Goal: Task Accomplishment & Management: Manage account settings

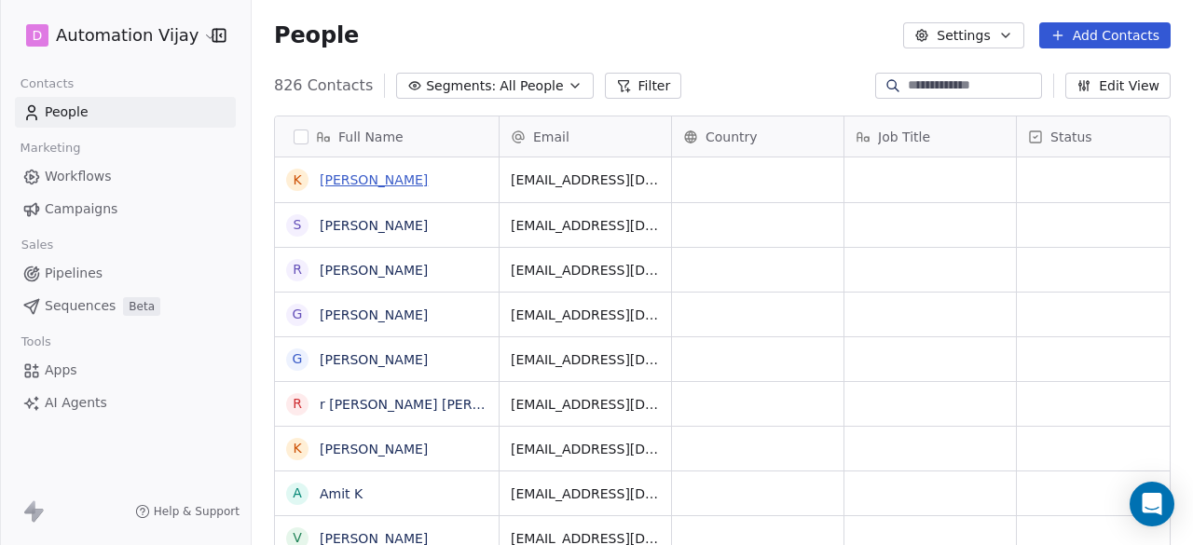
click at [390, 187] on link "[PERSON_NAME]" at bounding box center [374, 179] width 108 height 15
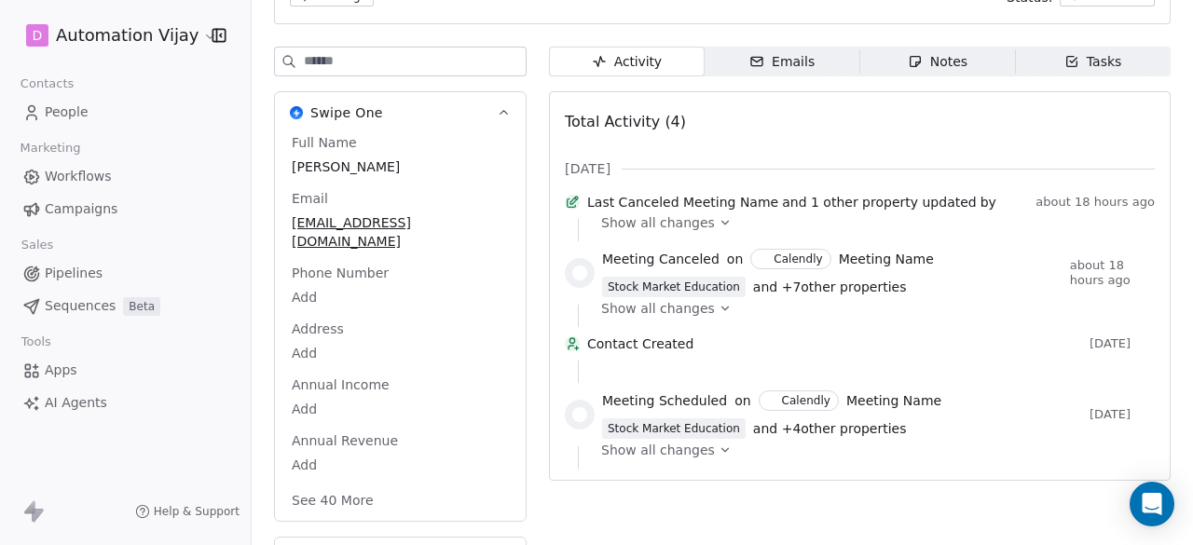
scroll to position [208, 0]
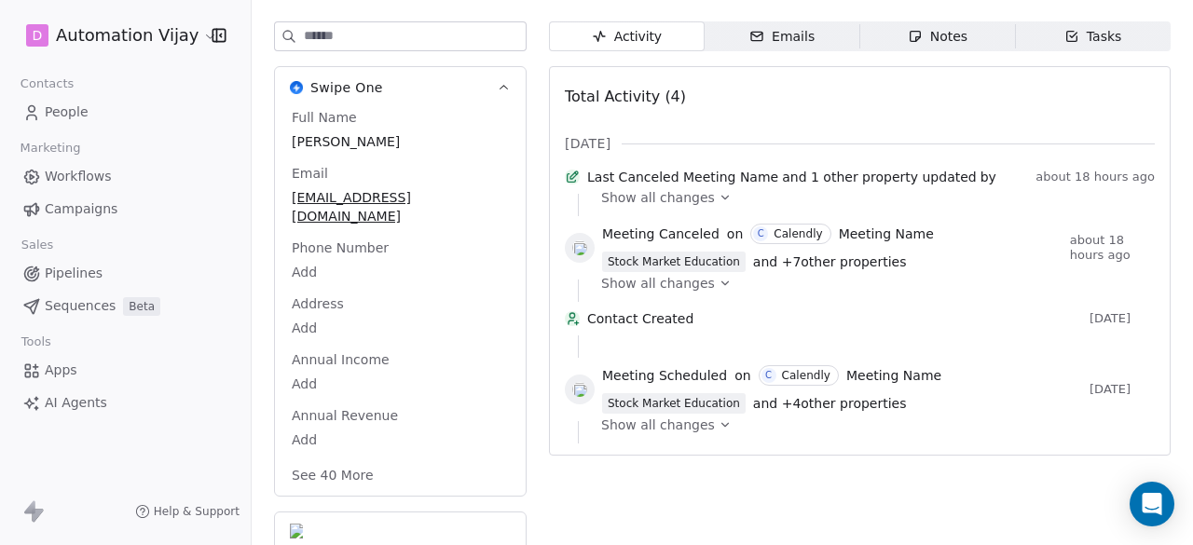
click at [719, 290] on icon at bounding box center [725, 283] width 13 height 13
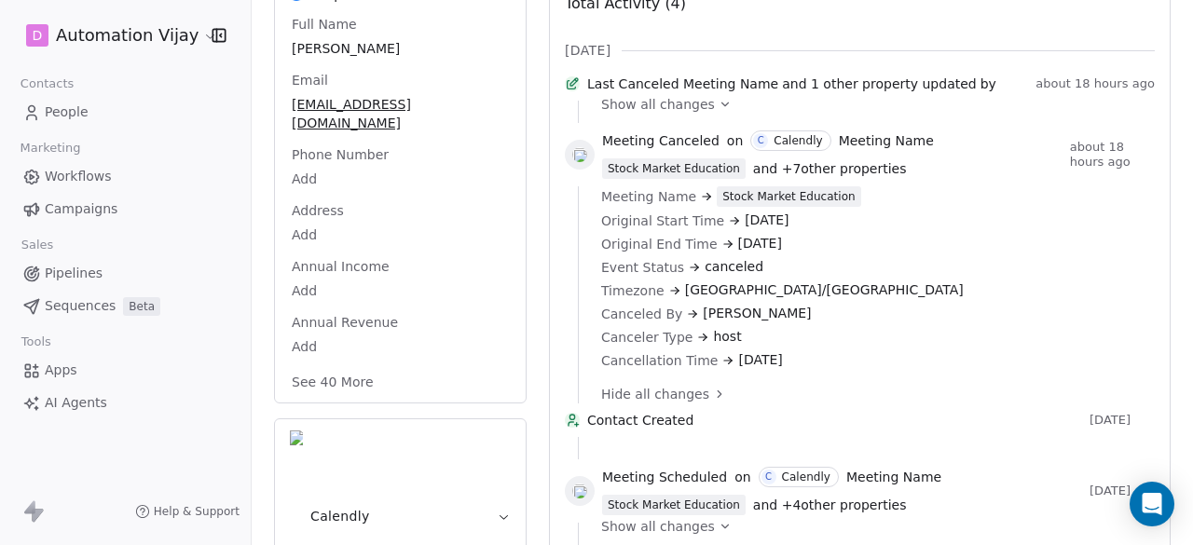
scroll to position [343, 0]
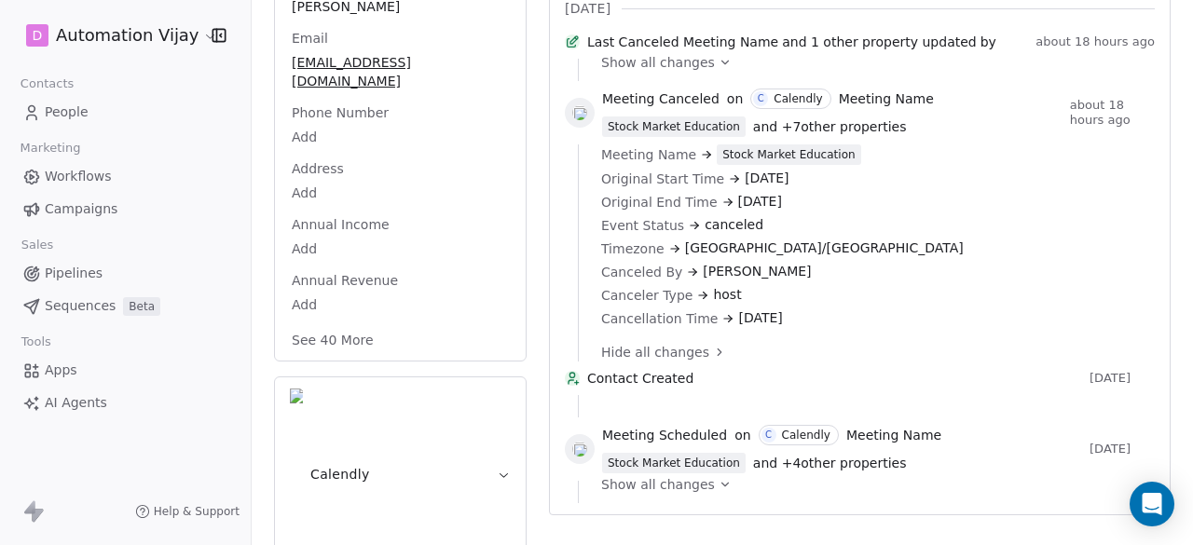
click at [497, 391] on button "Calendly" at bounding box center [400, 474] width 251 height 194
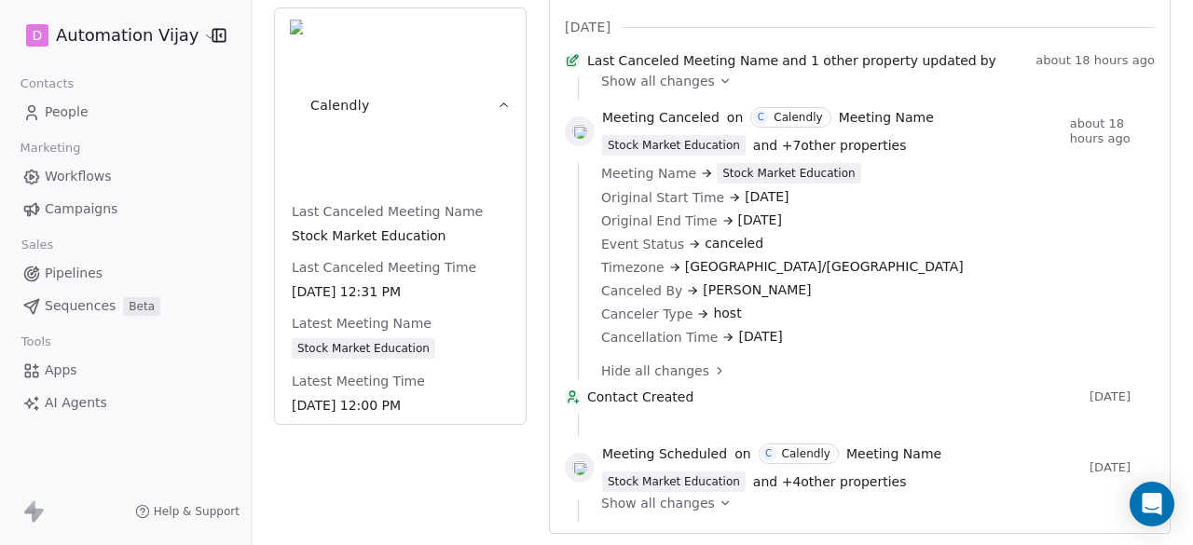
click at [719, 506] on icon at bounding box center [725, 503] width 13 height 13
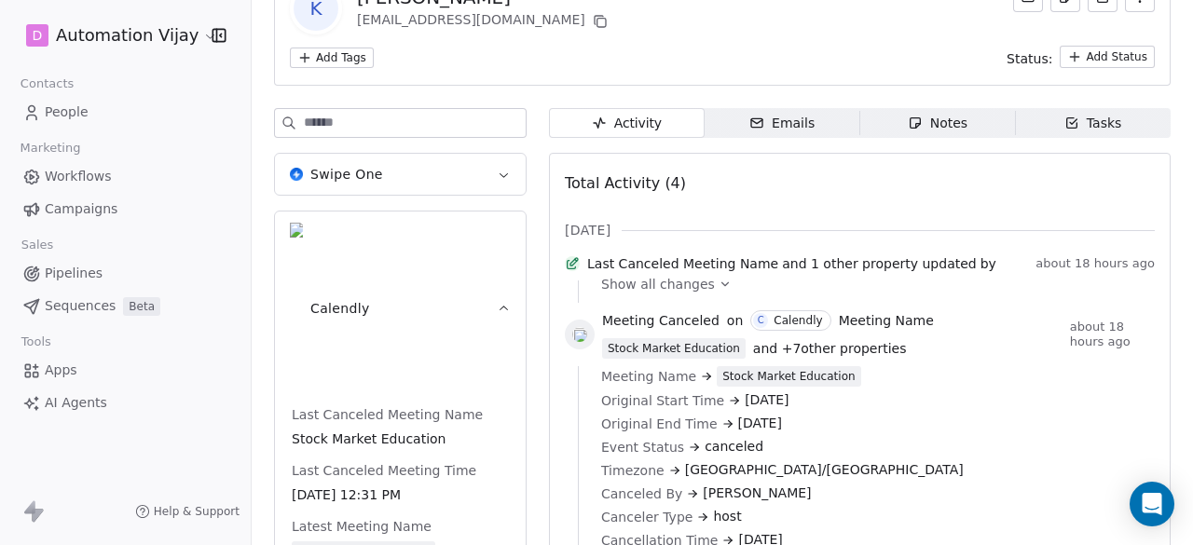
scroll to position [0, 0]
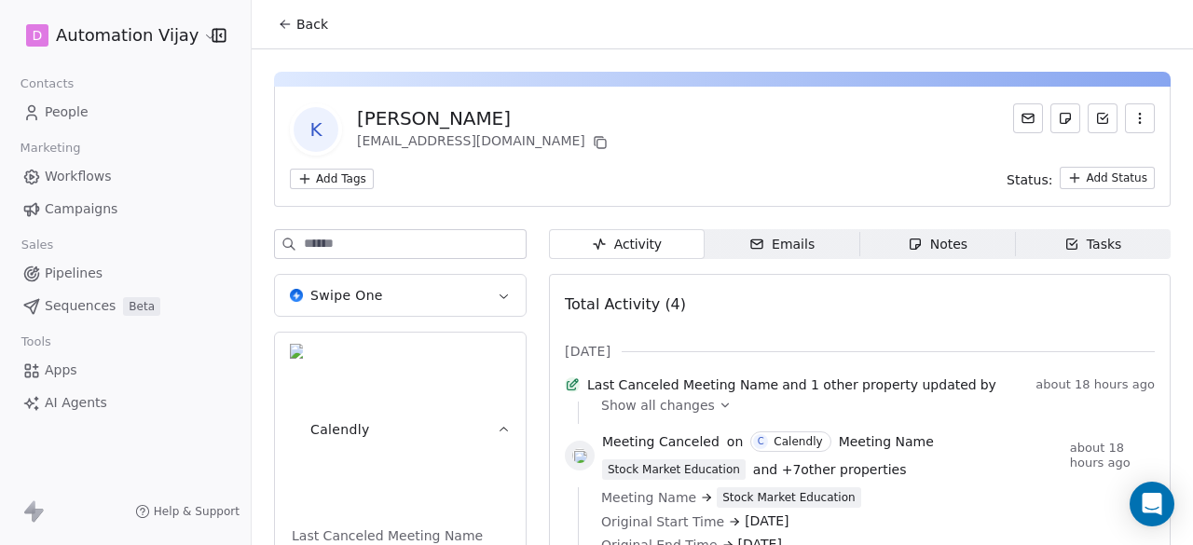
click at [48, 102] on link "People" at bounding box center [125, 112] width 221 height 31
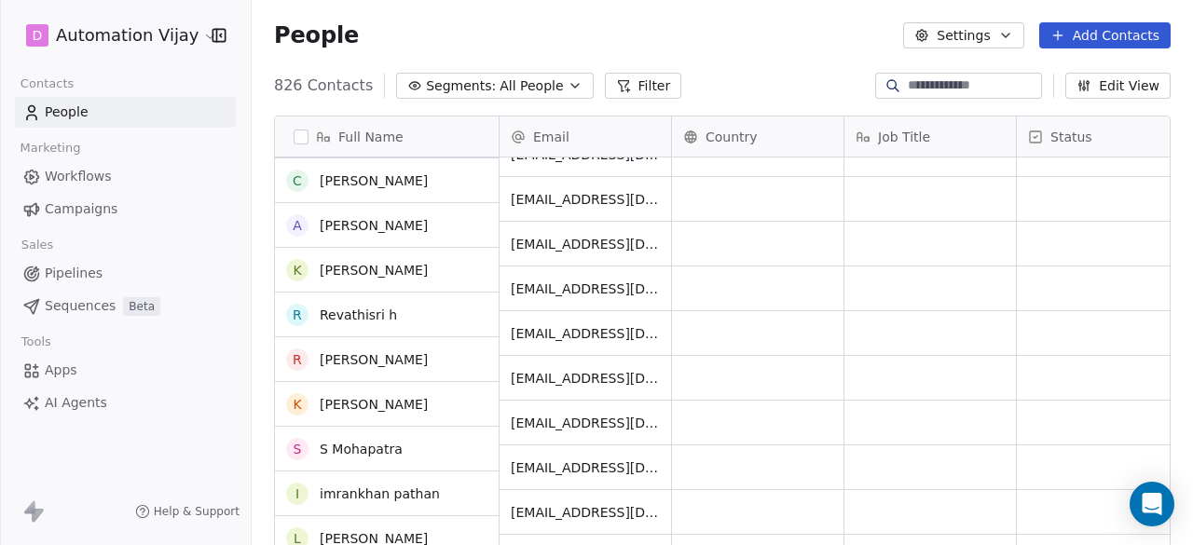
scroll to position [1771, 0]
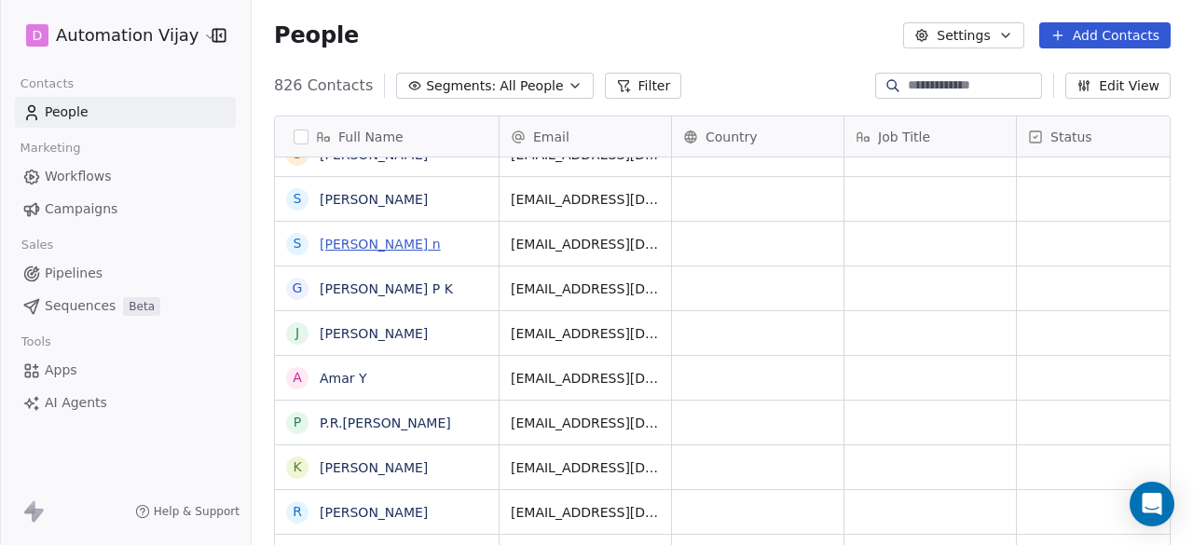
click at [366, 238] on link "[PERSON_NAME] n" at bounding box center [380, 244] width 121 height 15
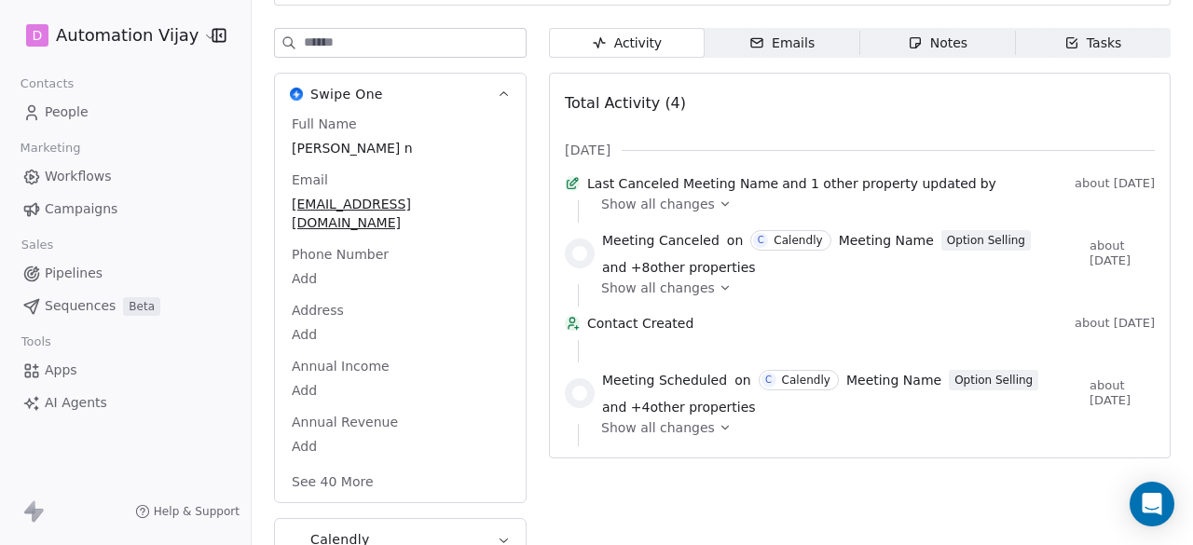
scroll to position [208, 0]
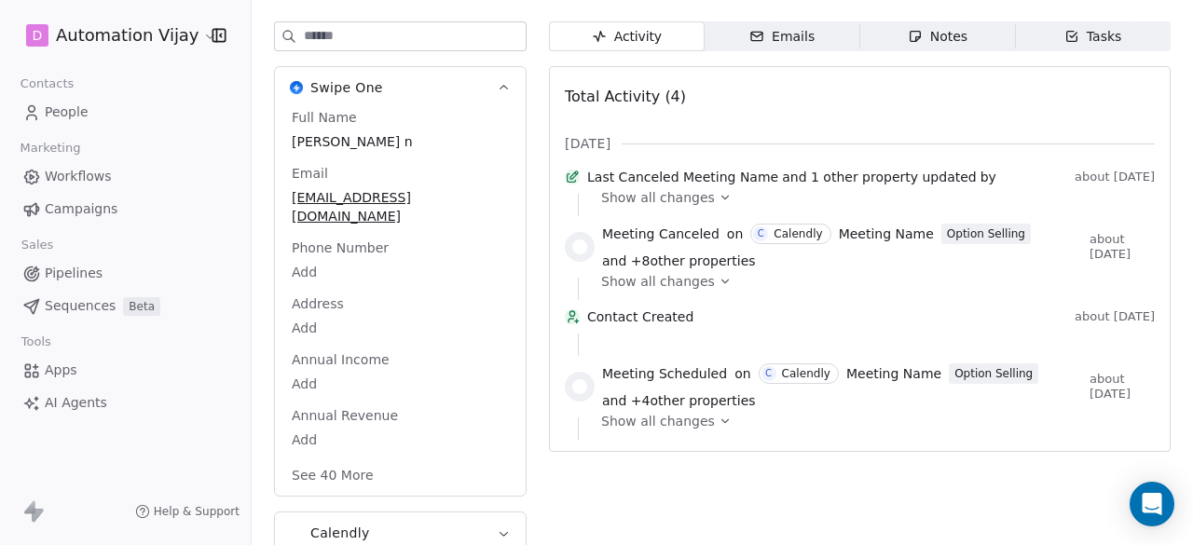
click at [724, 288] on div "Show all changes" at bounding box center [871, 281] width 541 height 19
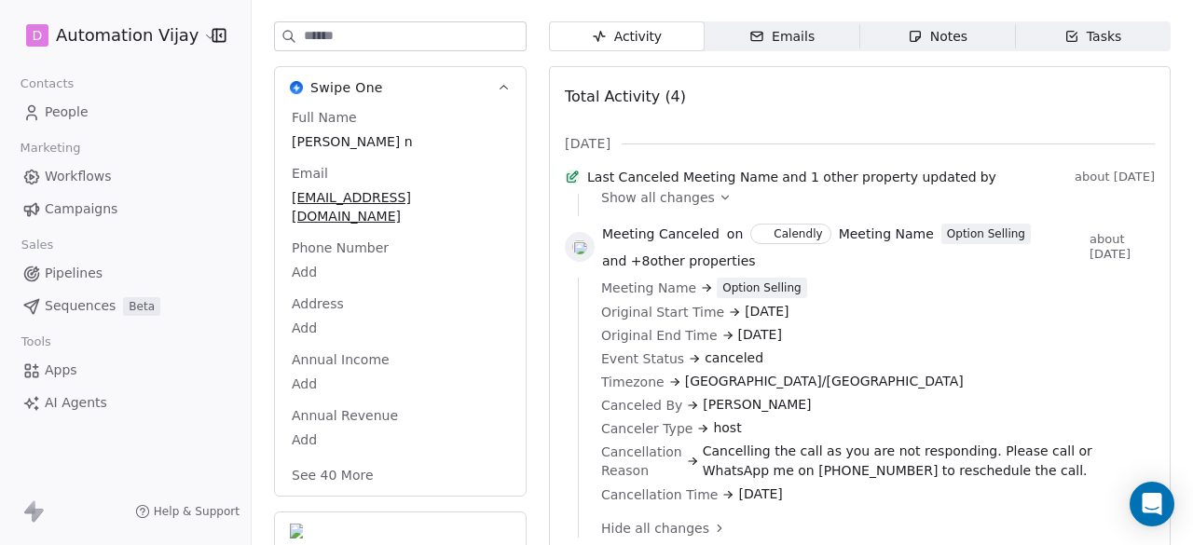
scroll to position [384, 0]
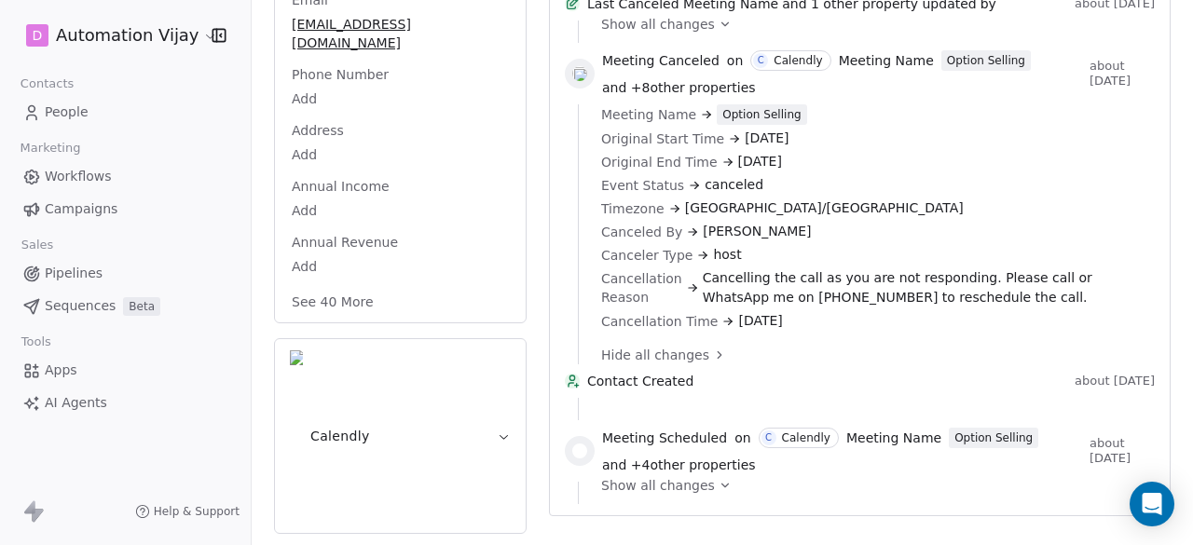
click at [168, 32] on html "D Automation Vijay Contacts People Marketing Workflows Campaigns Sales Pipeline…" at bounding box center [596, 272] width 1193 height 545
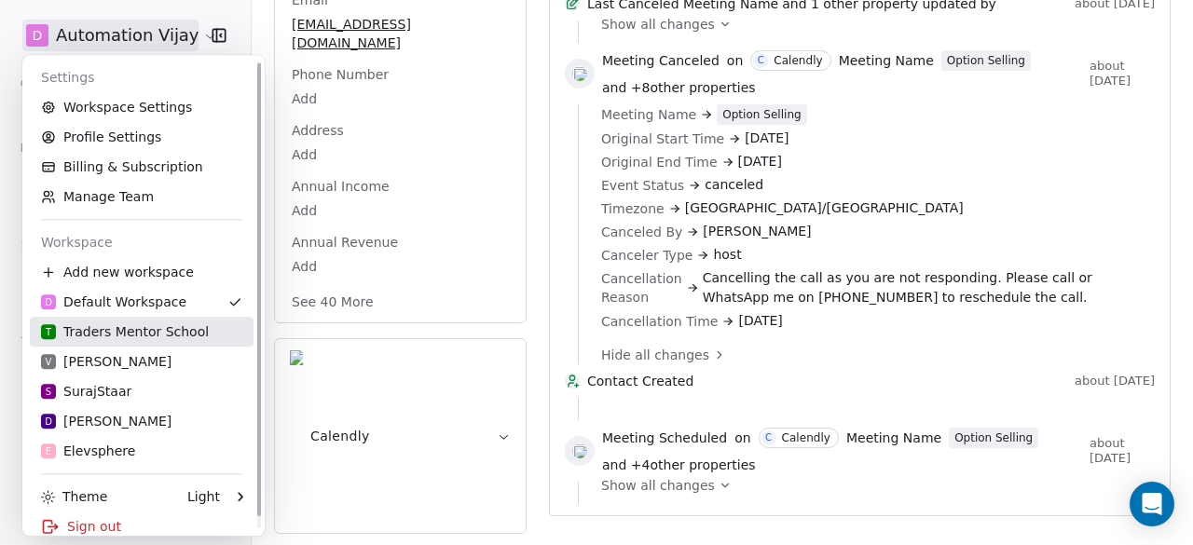
click at [149, 327] on div "T Traders Mentor School" at bounding box center [125, 331] width 168 height 19
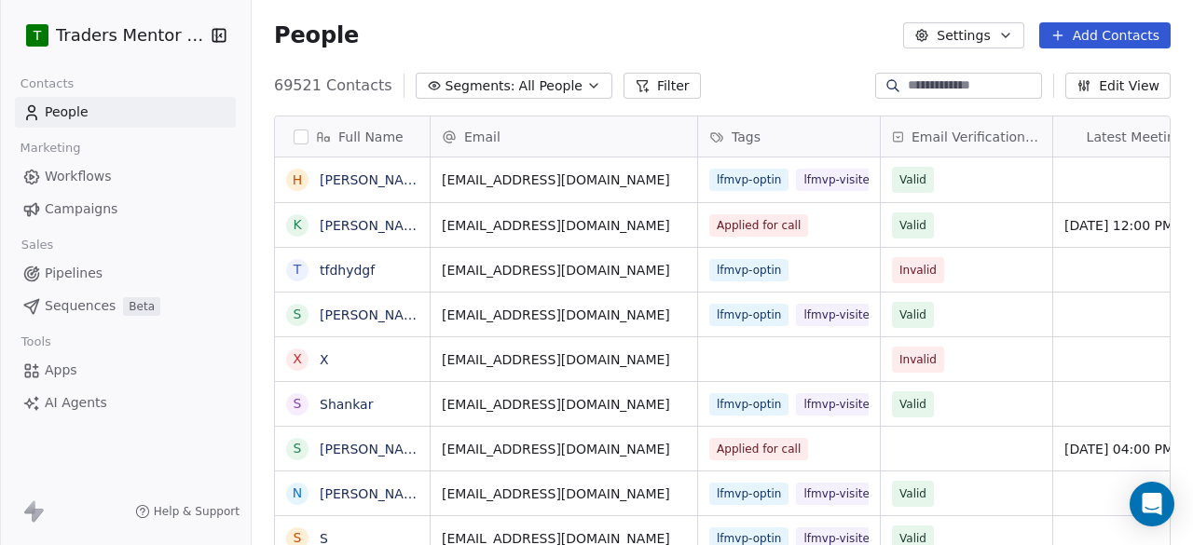
click at [171, 42] on html "T Traders Mentor School Contacts People Marketing Workflows Campaigns Sales Pip…" at bounding box center [596, 272] width 1193 height 545
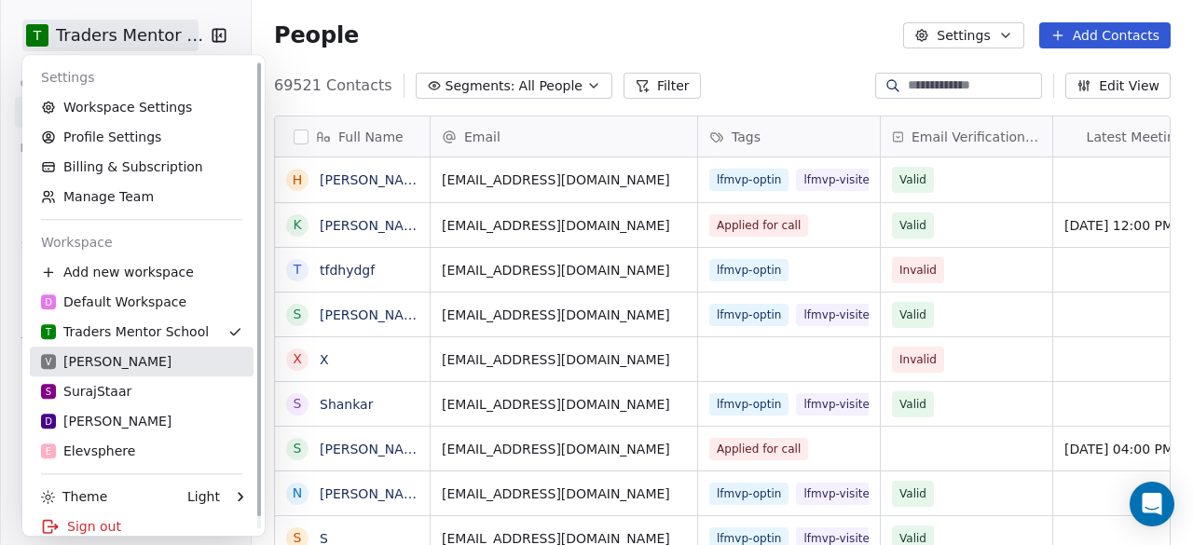
click at [160, 363] on div "V [PERSON_NAME]" at bounding box center [141, 361] width 201 height 19
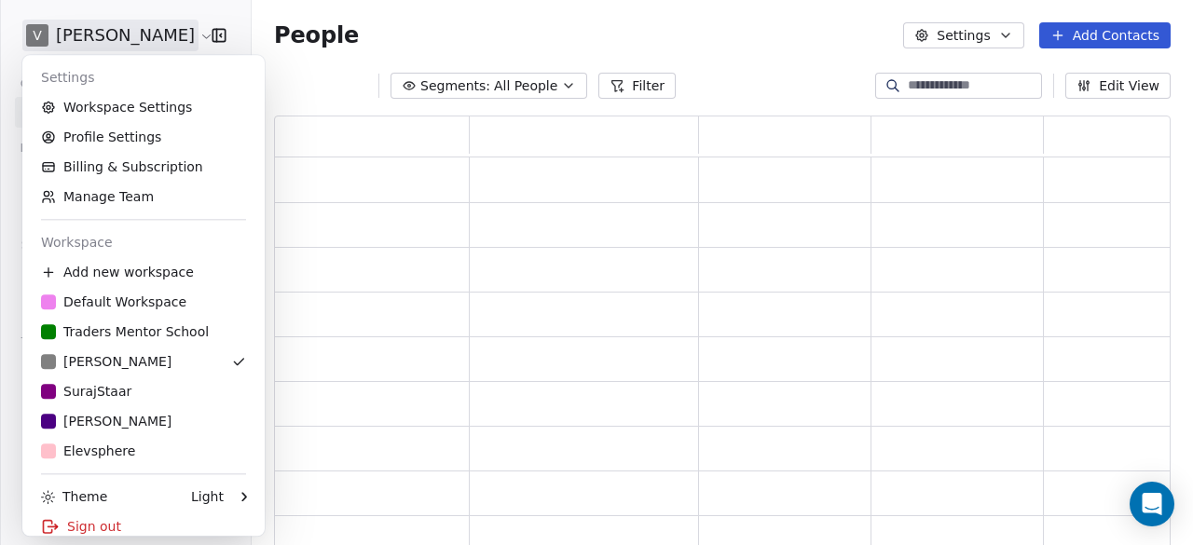
click at [130, 42] on html "V [PERSON_NAME] Contacts People Marketing Workflows Campaigns Sales Pipelines S…" at bounding box center [596, 272] width 1193 height 545
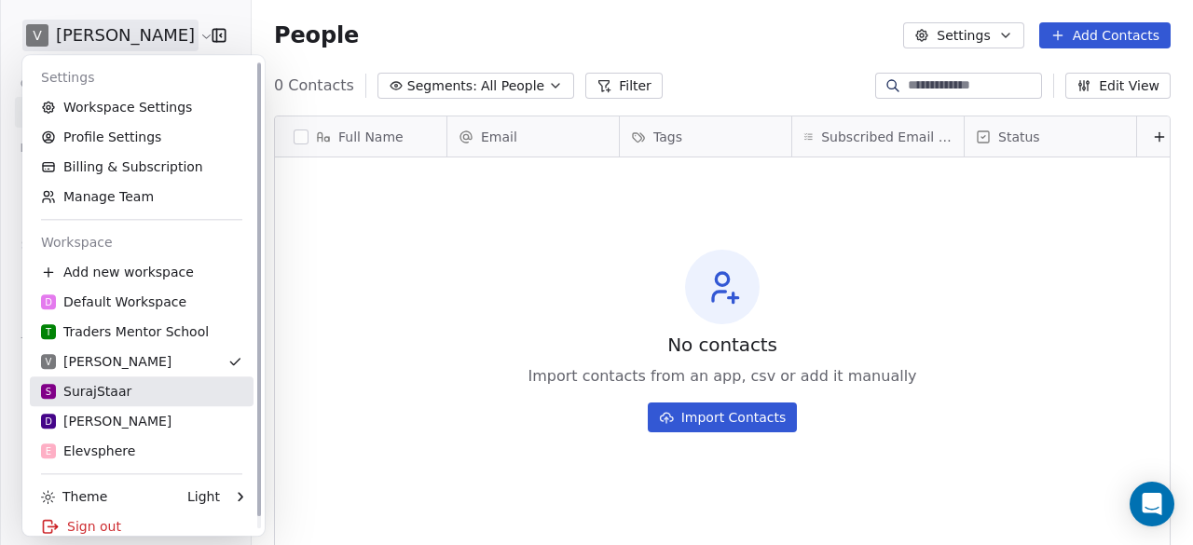
click at [105, 397] on div "S SurajStaar" at bounding box center [86, 391] width 90 height 19
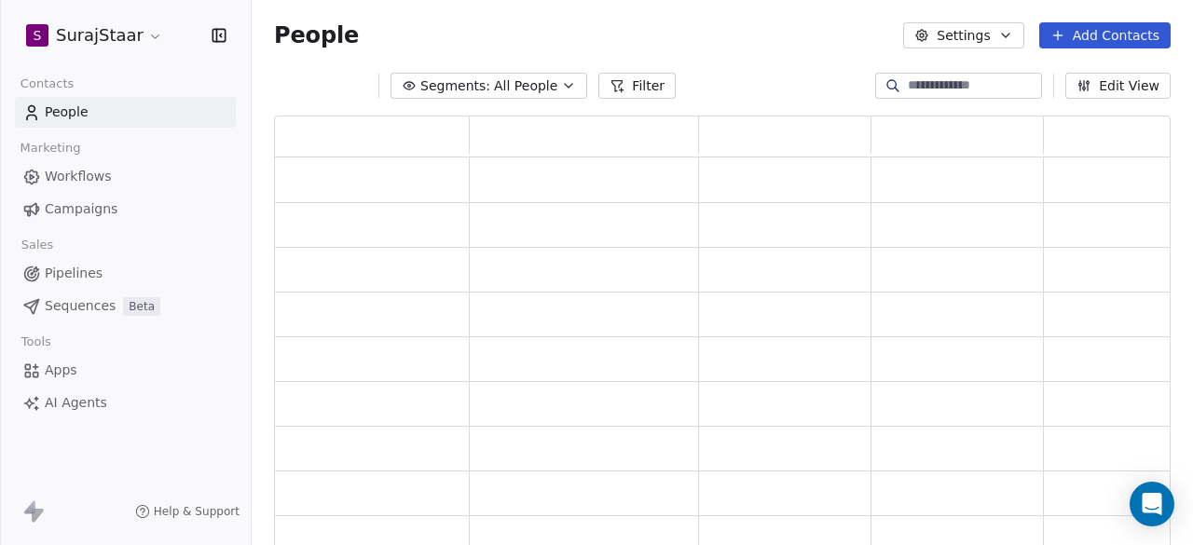
click at [116, 41] on html "S SurajStaar Contacts People Marketing Workflows Campaigns Sales Pipelines Sequ…" at bounding box center [596, 272] width 1193 height 545
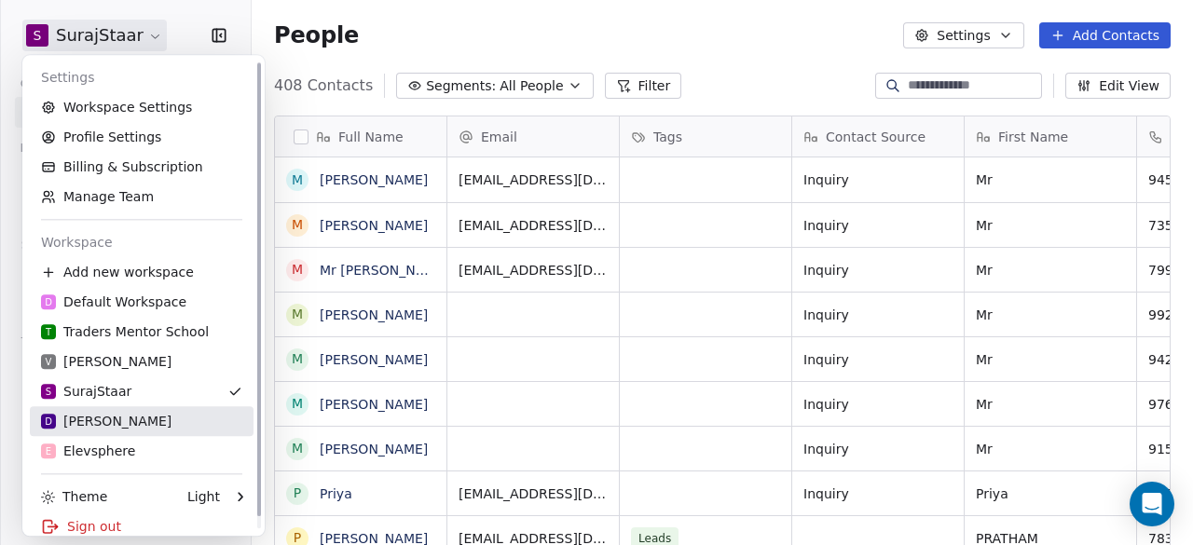
click at [116, 417] on div "D [PERSON_NAME]" at bounding box center [141, 421] width 201 height 19
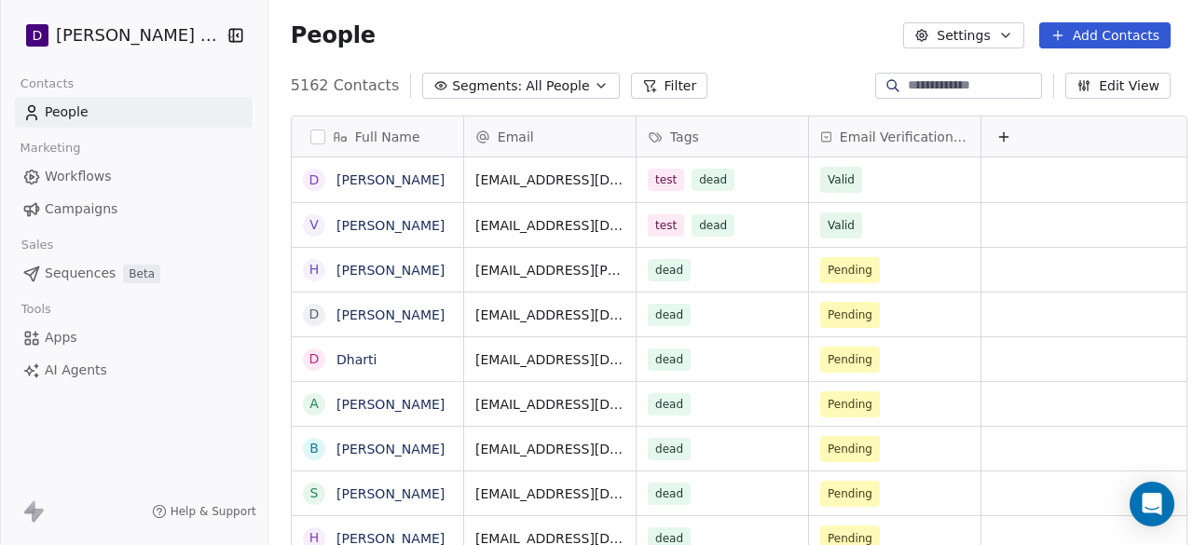
click at [116, 109] on link "People" at bounding box center [134, 112] width 238 height 31
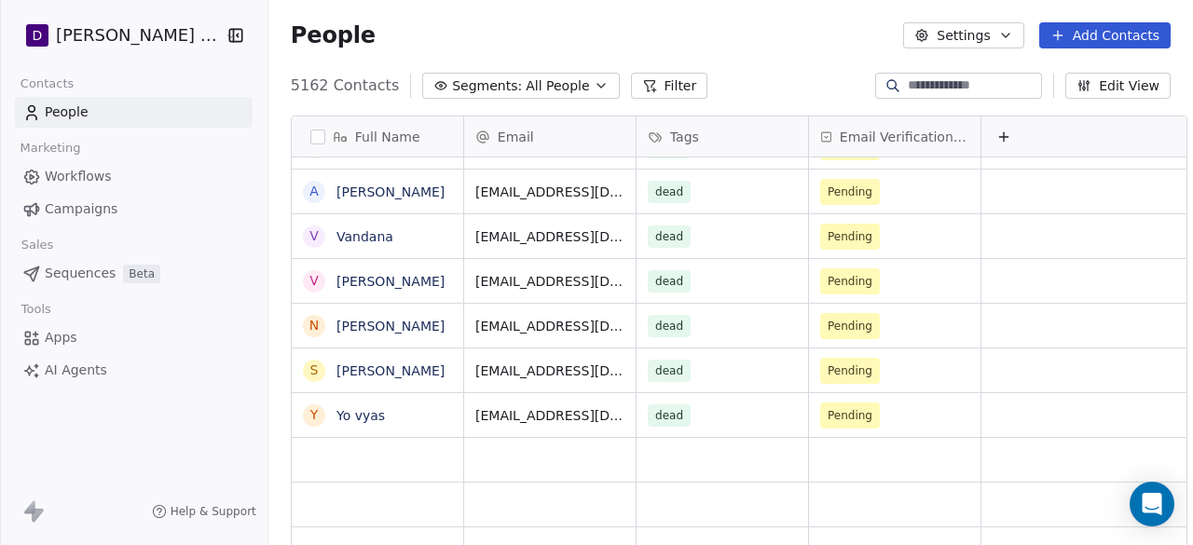
click at [128, 106] on link "People" at bounding box center [134, 112] width 238 height 31
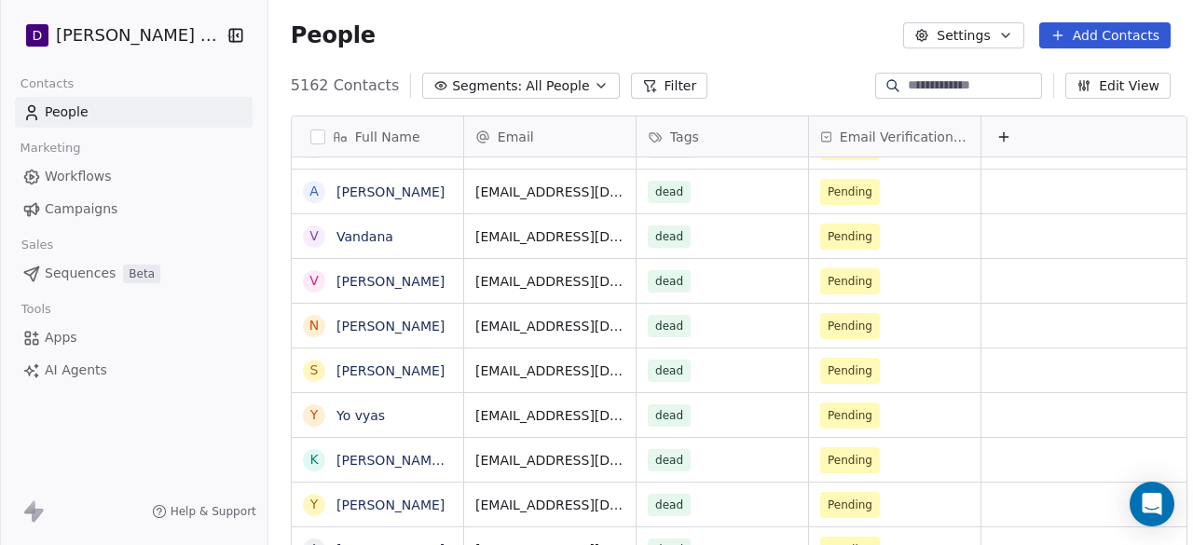
click at [151, 35] on html "D [PERSON_NAME] Nutrition Contacts People Marketing Workflows Campaigns Sales S…" at bounding box center [596, 272] width 1193 height 545
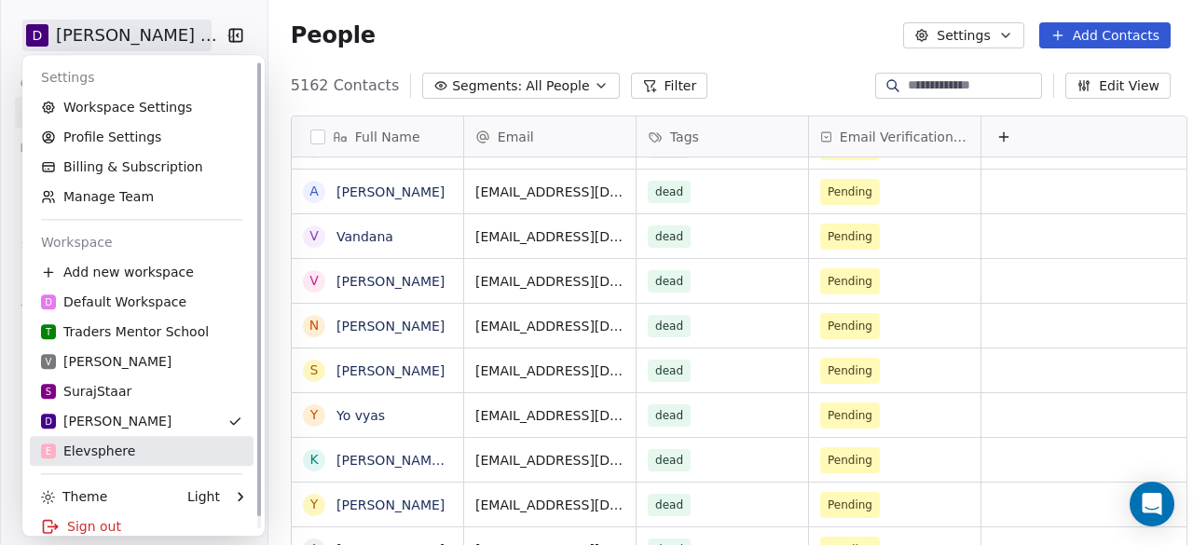
click at [158, 448] on div "E Elevsphere" at bounding box center [141, 451] width 201 height 19
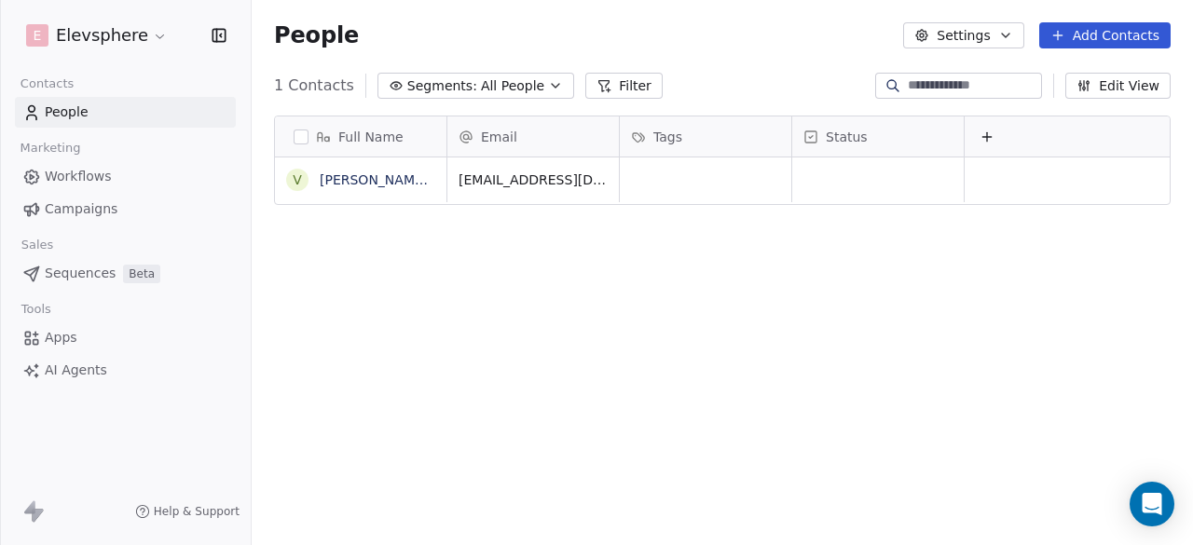
click at [138, 38] on html "E Elevsphere Contacts People Marketing Workflows Campaigns Sales Sequences Beta…" at bounding box center [596, 272] width 1193 height 545
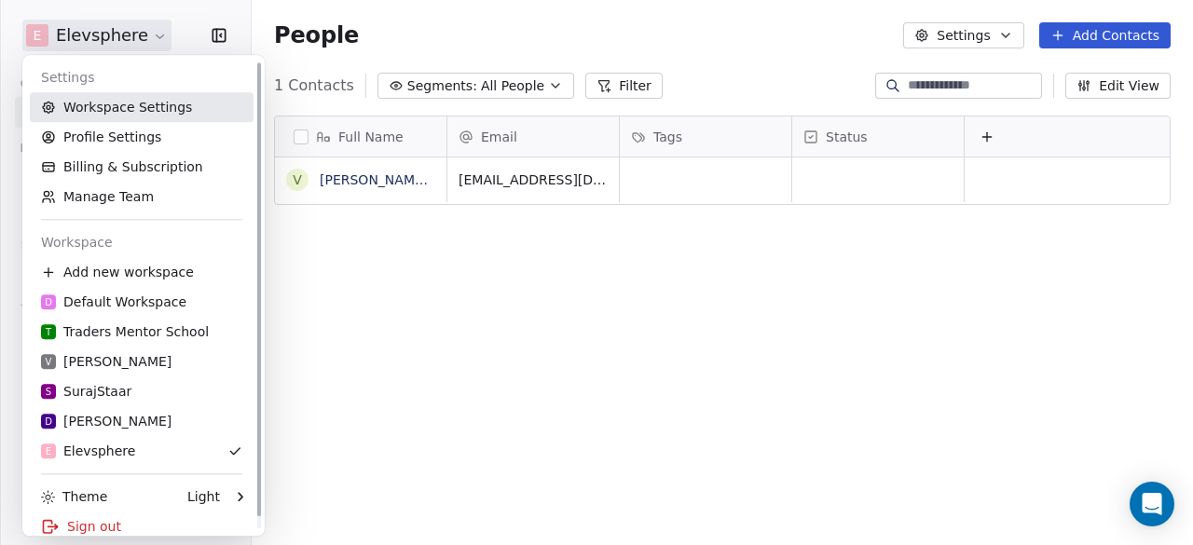
click at [138, 111] on link "Workspace Settings" at bounding box center [142, 107] width 224 height 30
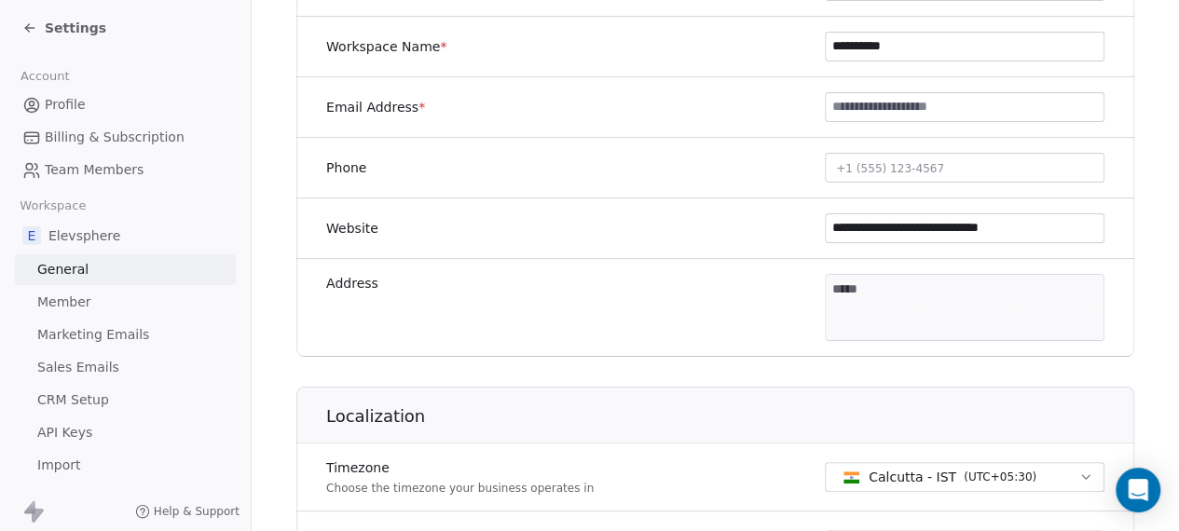
scroll to position [76, 0]
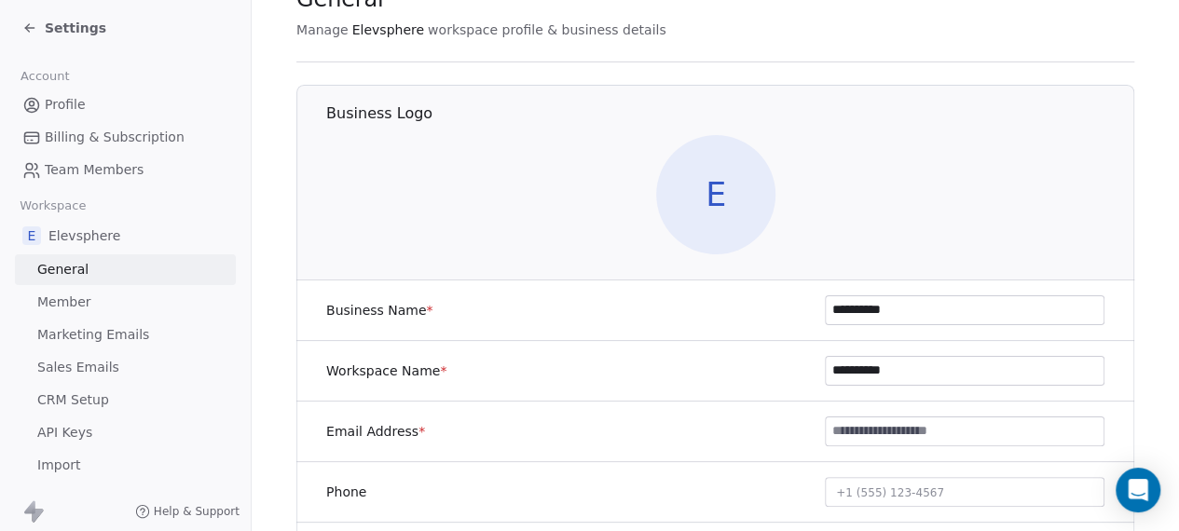
click at [89, 307] on link "Member" at bounding box center [125, 302] width 221 height 31
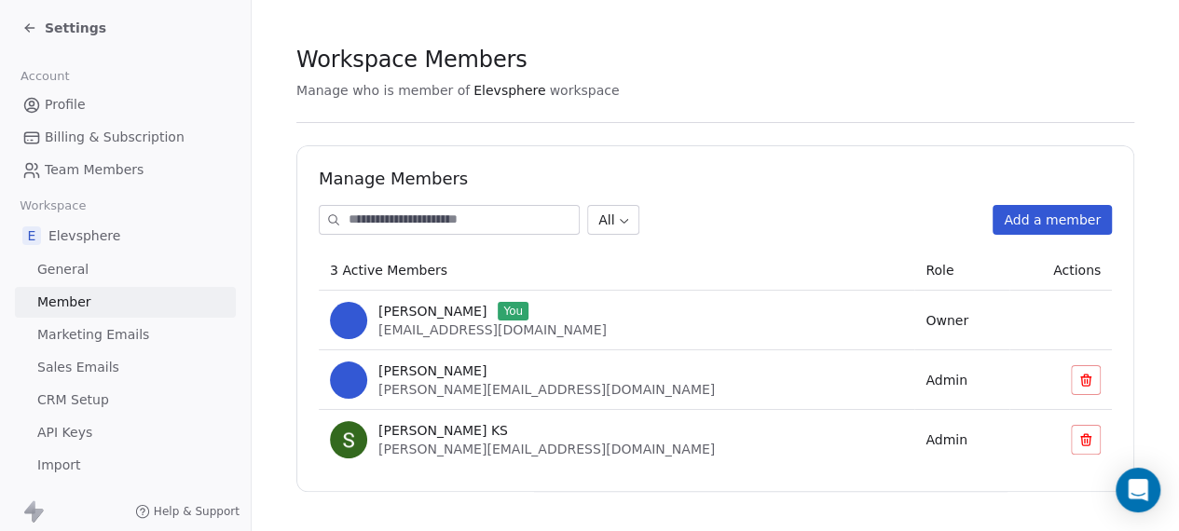
scroll to position [21, 0]
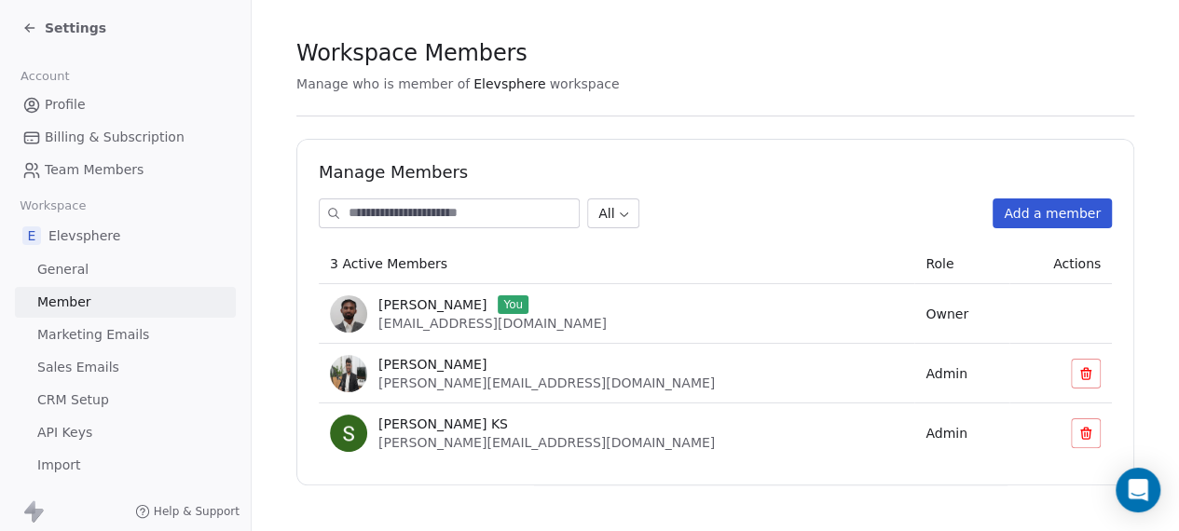
click at [101, 334] on span "Marketing Emails" at bounding box center [93, 335] width 112 height 20
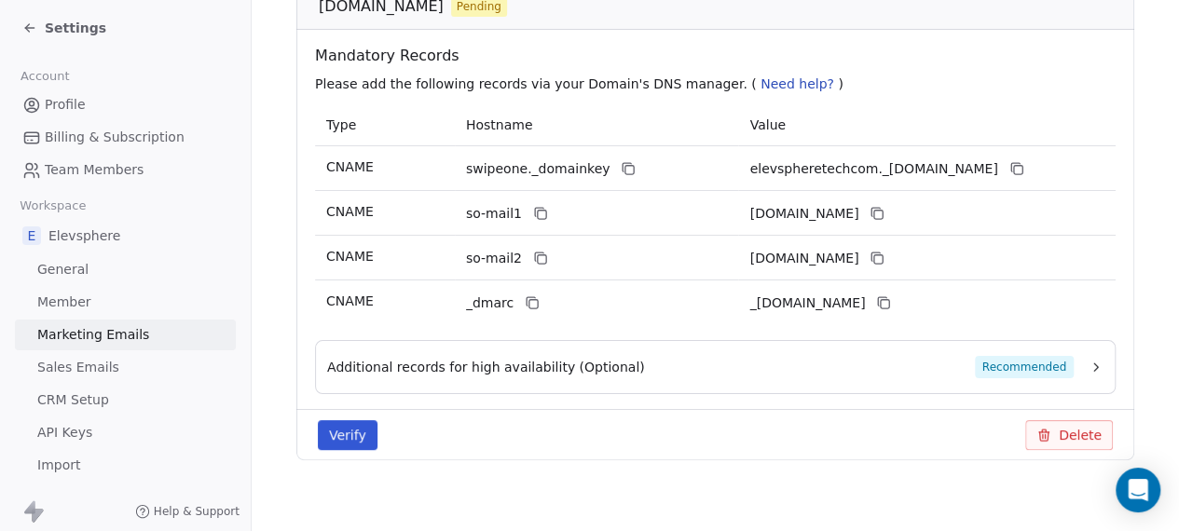
scroll to position [367, 0]
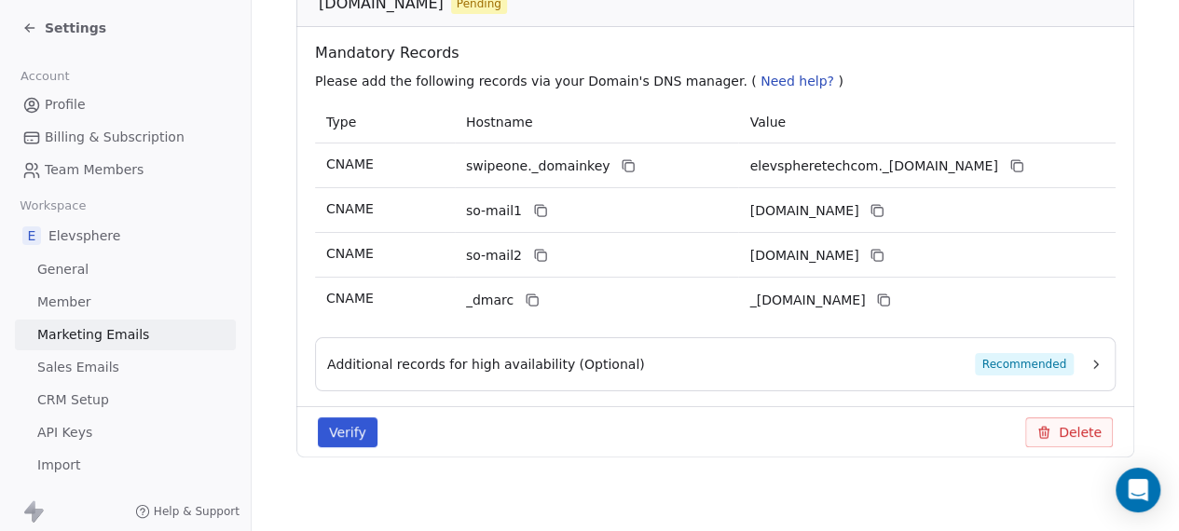
click at [348, 428] on button "Verify" at bounding box center [348, 433] width 60 height 30
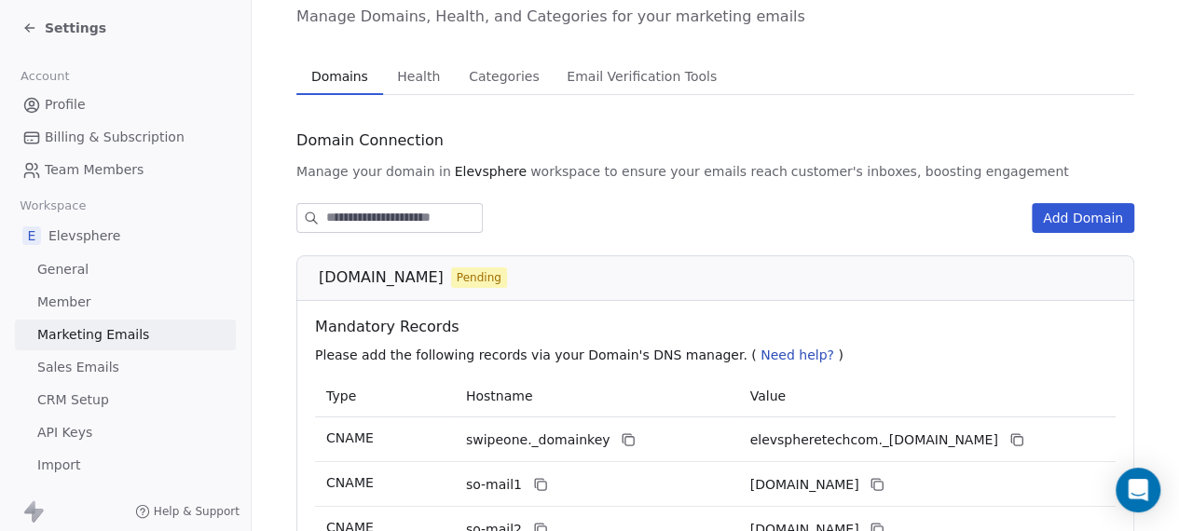
scroll to position [0, 0]
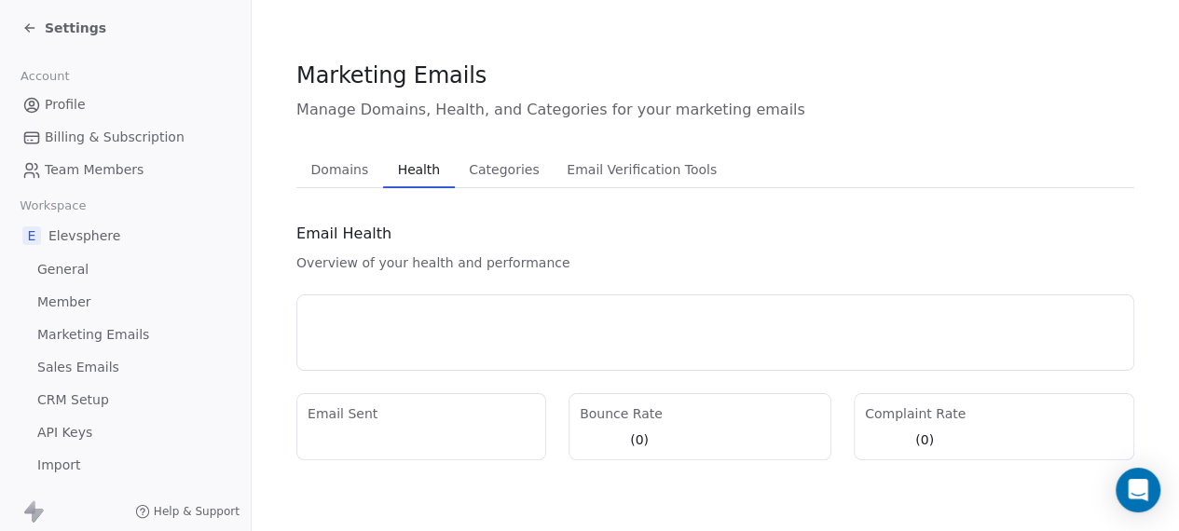
click at [425, 178] on span "Health" at bounding box center [418, 170] width 57 height 26
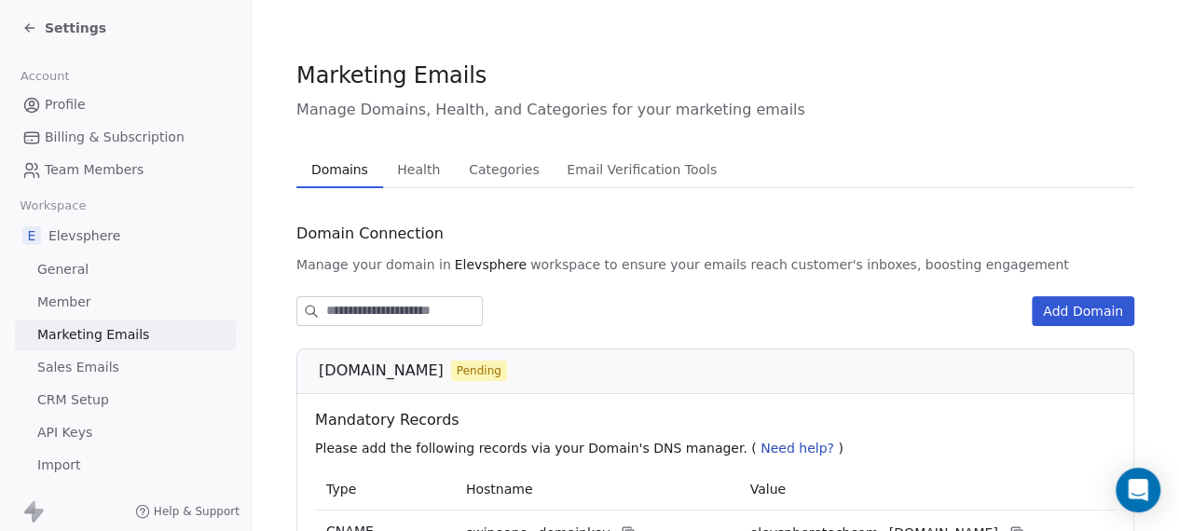
click at [334, 180] on span "Domains" at bounding box center [340, 170] width 72 height 26
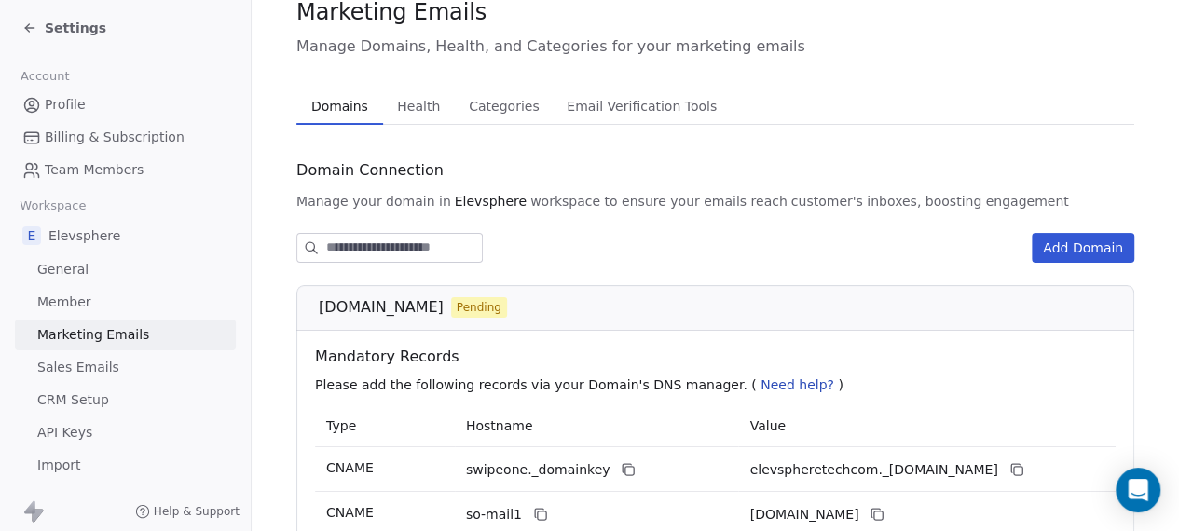
scroll to position [93, 0]
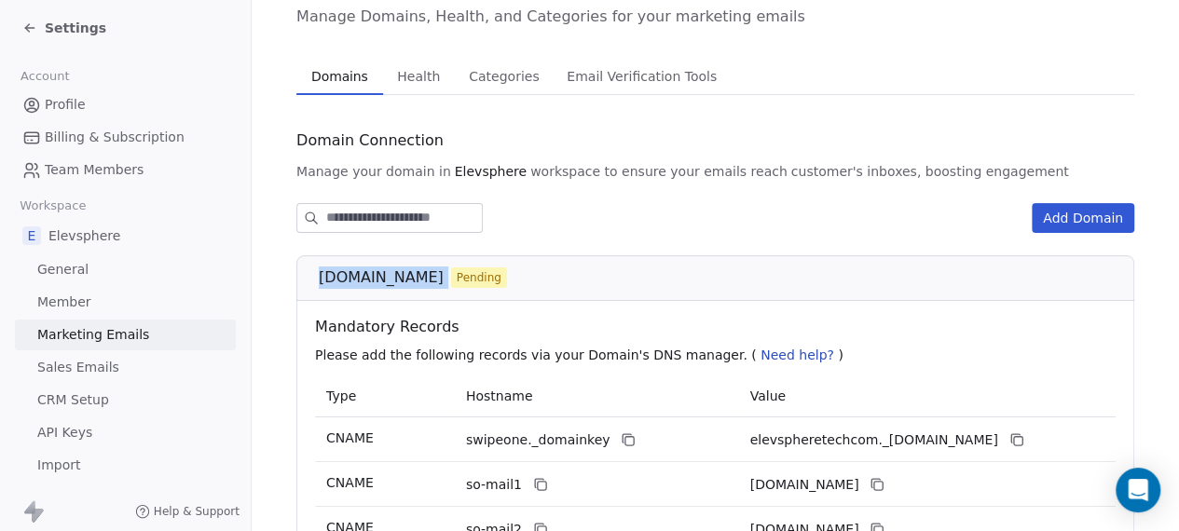
drag, startPoint x: 319, startPoint y: 271, endPoint x: 470, endPoint y: 288, distance: 151.9
click at [470, 288] on div "[DOMAIN_NAME] Pending" at bounding box center [715, 278] width 838 height 46
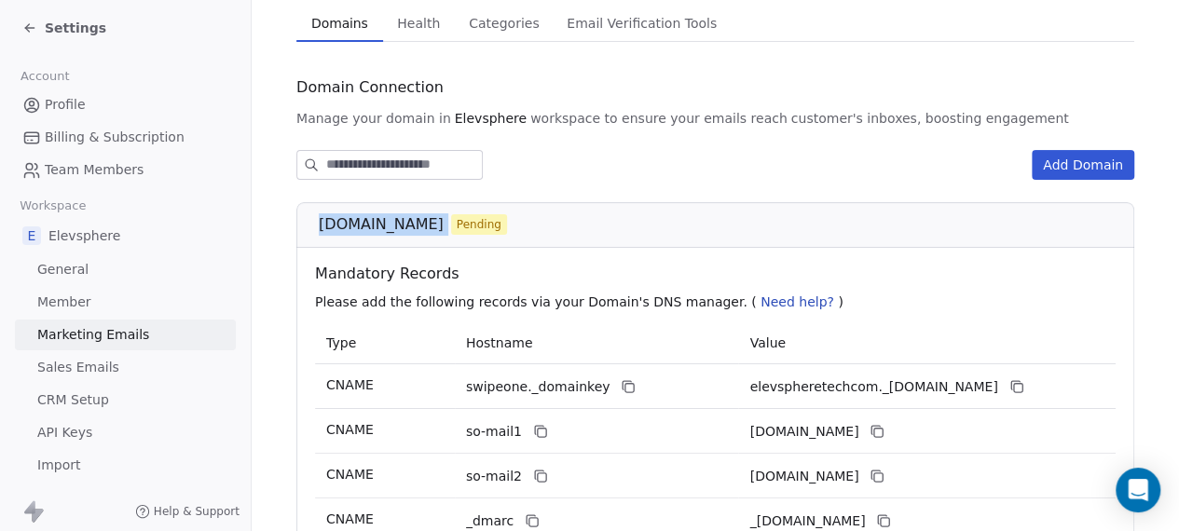
scroll to position [186, 0]
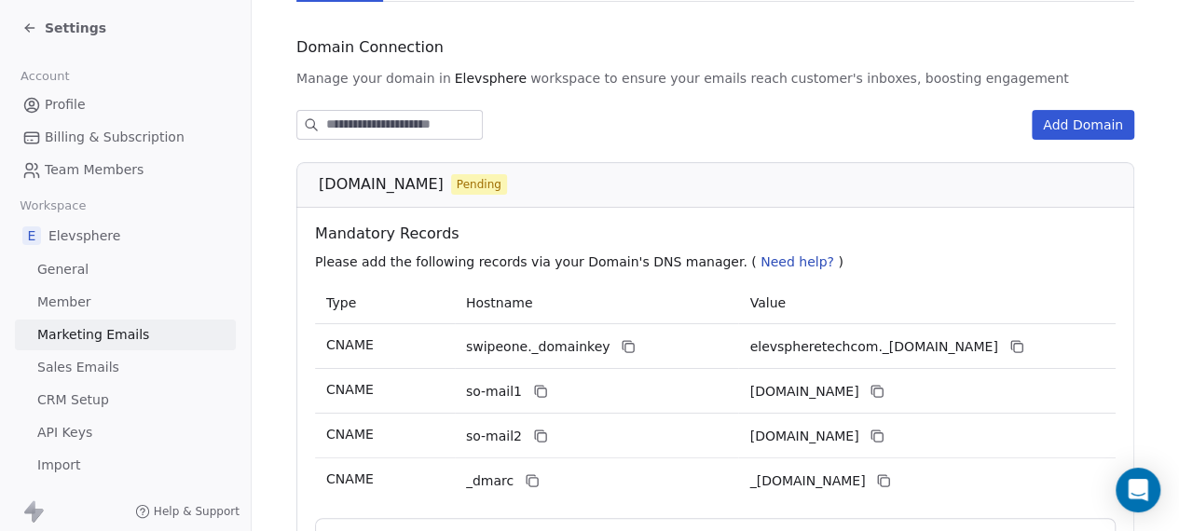
click at [760, 262] on span "Need help?" at bounding box center [797, 261] width 74 height 15
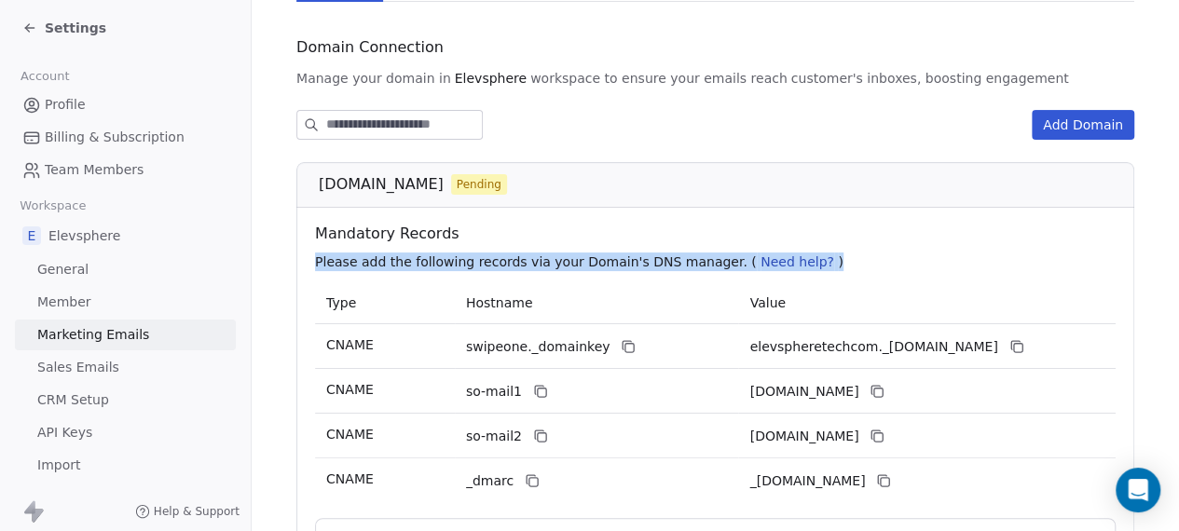
click at [760, 262] on span "Need help?" at bounding box center [797, 261] width 74 height 15
click at [850, 249] on div "Mandatory Records Please add the following records via your Domain's DNS manage…" at bounding box center [715, 245] width 815 height 75
